Goal: Navigation & Orientation: Find specific page/section

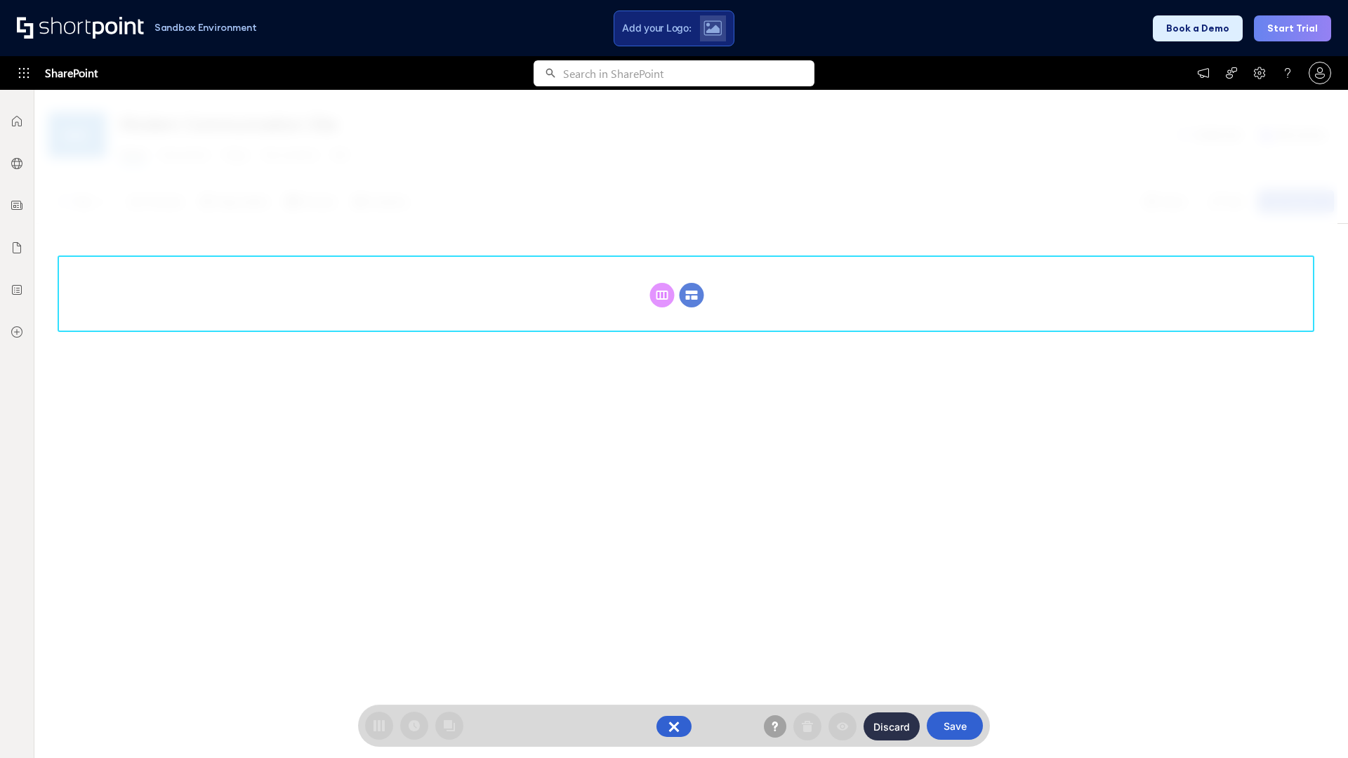
click at [692, 283] on circle at bounding box center [692, 295] width 25 height 25
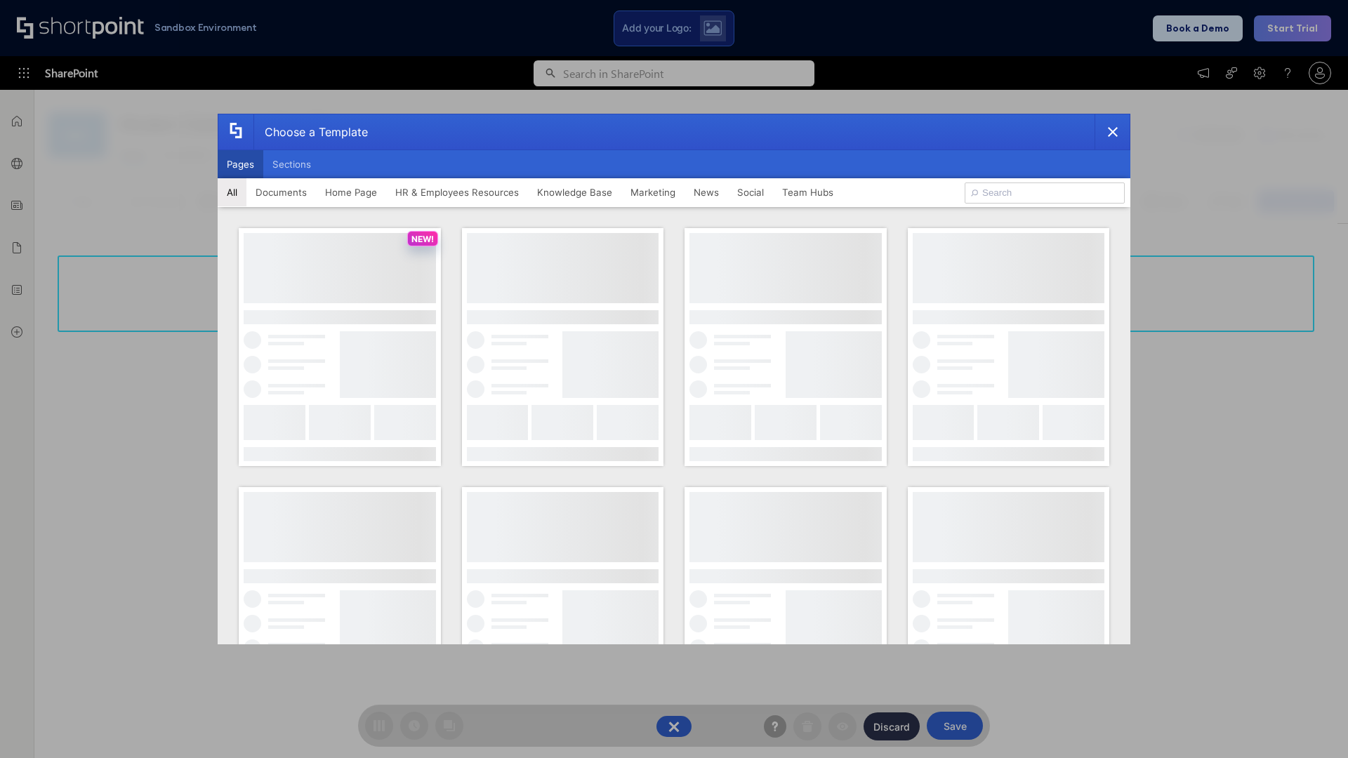
scroll to position [192, 0]
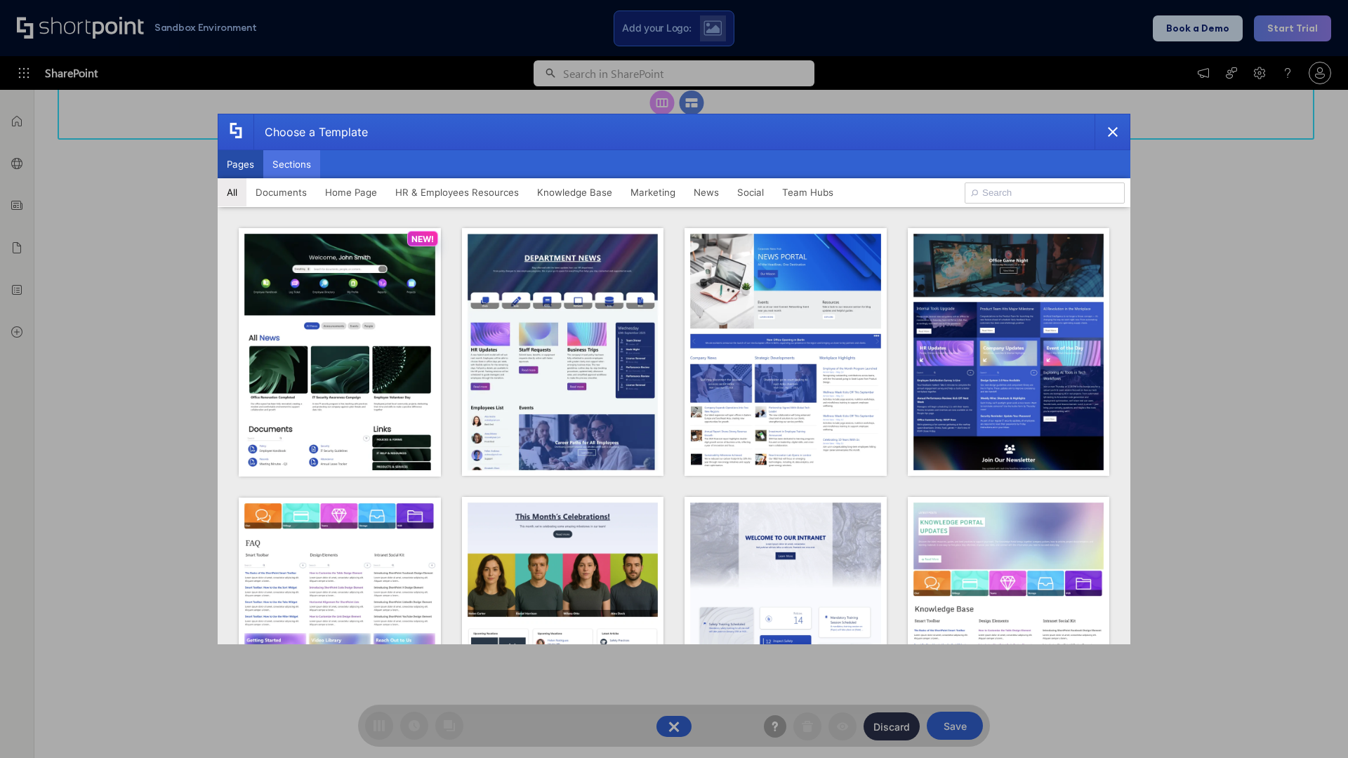
click at [291, 164] on button "Sections" at bounding box center [291, 164] width 57 height 28
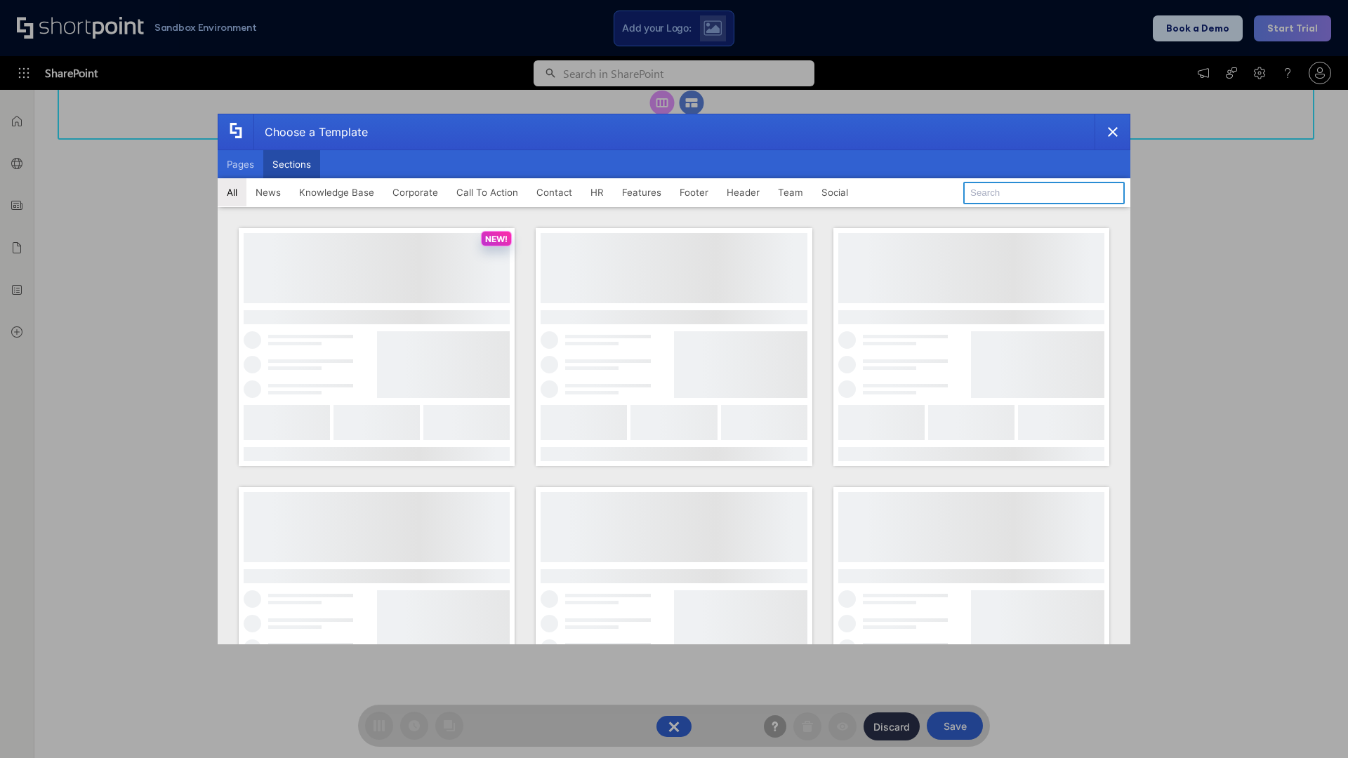
type input "Events"
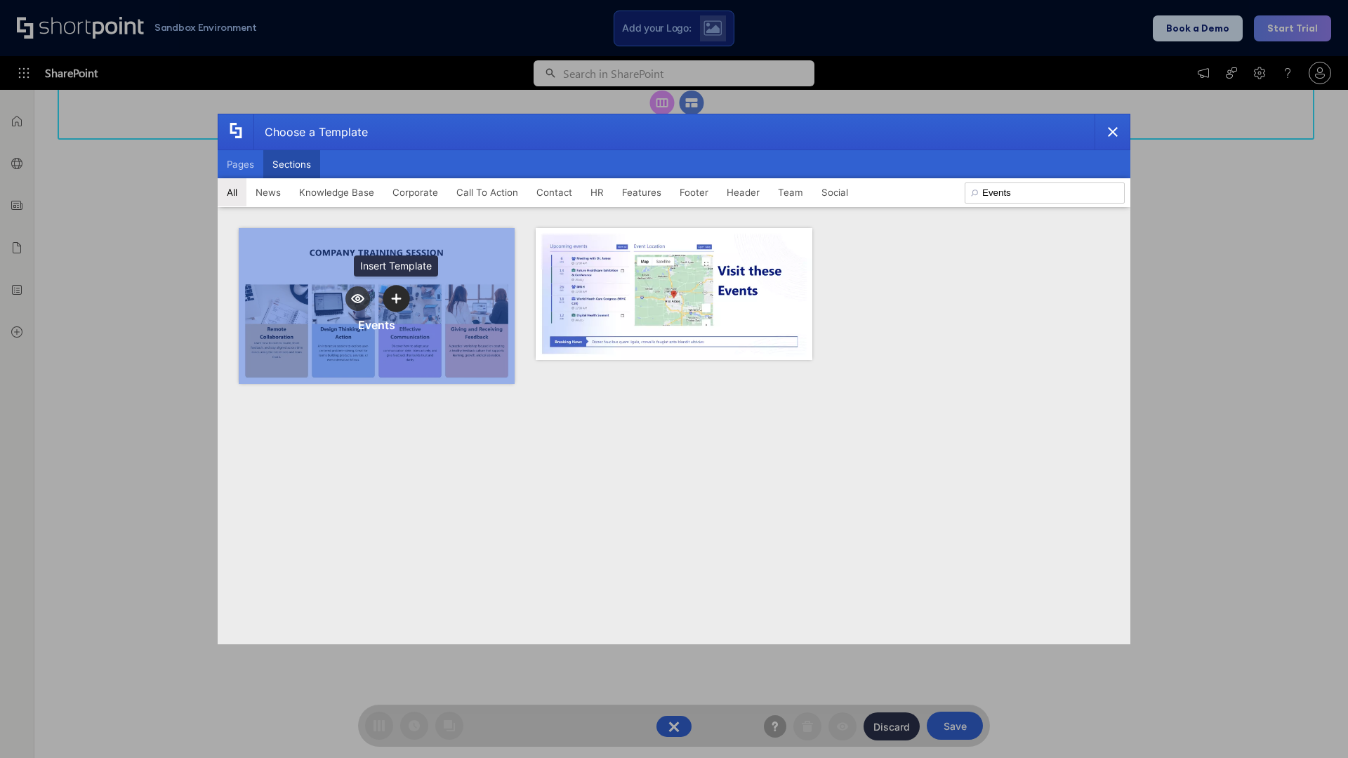
click at [396, 298] on icon "template selector" at bounding box center [396, 299] width 10 height 10
